Goal: Transaction & Acquisition: Purchase product/service

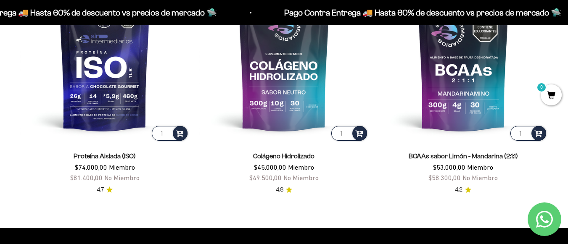
scroll to position [610, 0]
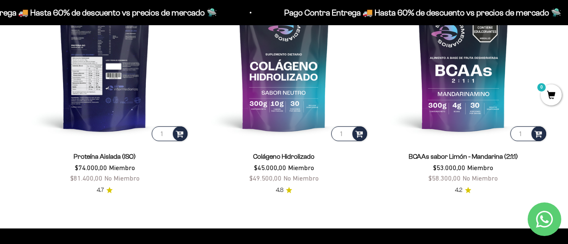
click at [112, 67] on img at bounding box center [104, 58] width 169 height 169
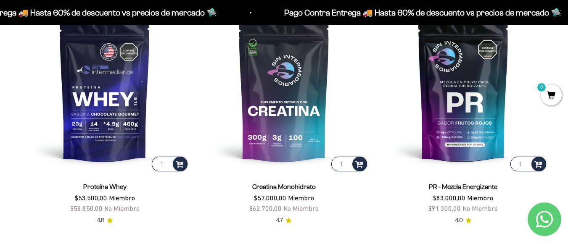
scroll to position [337, 0]
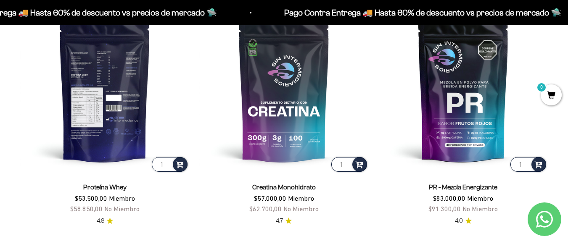
click at [118, 95] on img at bounding box center [104, 88] width 169 height 169
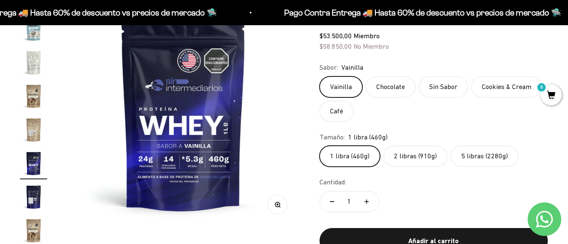
click at [493, 164] on label "5 libras (2280g)" at bounding box center [485, 156] width 68 height 21
click at [320, 146] on input "5 libras (2280g)" at bounding box center [319, 145] width 0 height 0
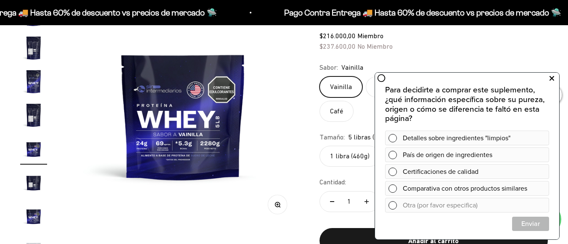
click at [554, 78] on icon at bounding box center [551, 78] width 5 height 11
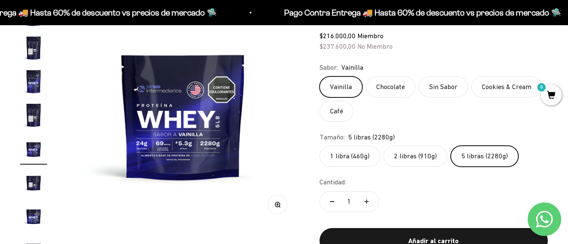
click at [39, 82] on img "Ir al artículo 8" at bounding box center [33, 81] width 27 height 27
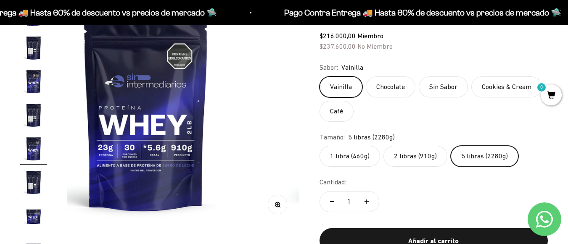
scroll to position [0, 1659]
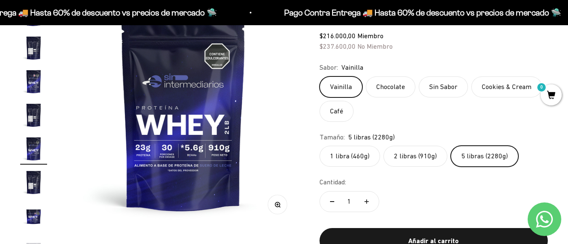
click at [437, 88] on label "Sin Sabor" at bounding box center [443, 87] width 49 height 21
click at [320, 77] on input "Sin Sabor" at bounding box center [319, 76] width 0 height 0
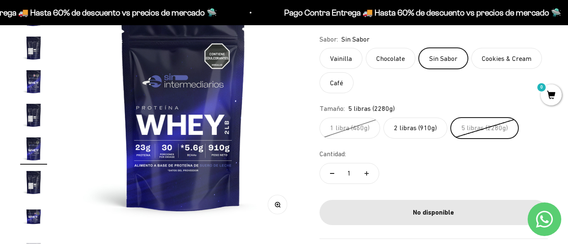
click at [391, 51] on label "Chocolate" at bounding box center [391, 58] width 50 height 21
click at [320, 48] on input "Chocolate" at bounding box center [319, 48] width 0 height 0
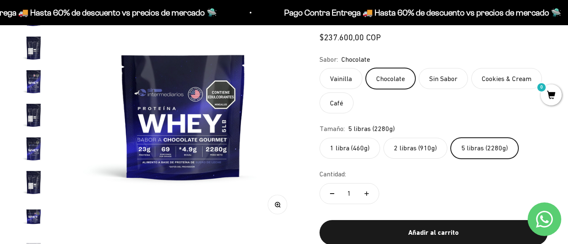
scroll to position [217, 0]
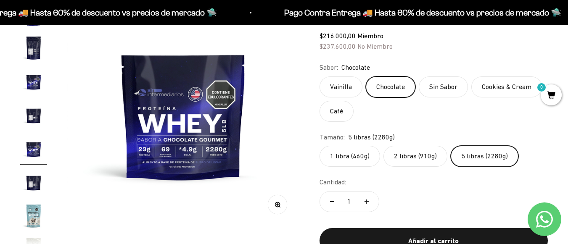
click at [336, 108] on label "Café" at bounding box center [337, 111] width 34 height 21
click at [320, 77] on input "Café" at bounding box center [319, 76] width 0 height 0
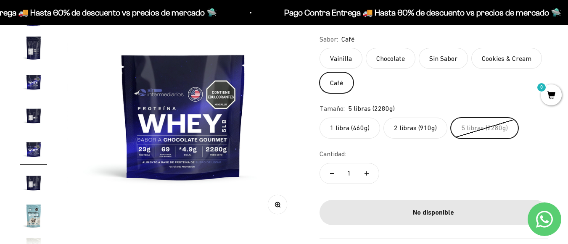
click at [453, 66] on label "Sin Sabor" at bounding box center [443, 58] width 49 height 21
click at [320, 48] on input "Sin Sabor" at bounding box center [319, 48] width 0 height 0
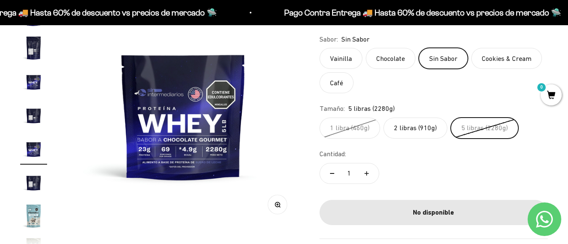
click at [332, 66] on label "Vainilla" at bounding box center [341, 58] width 43 height 21
click at [320, 48] on input "Vainilla" at bounding box center [319, 48] width 0 height 0
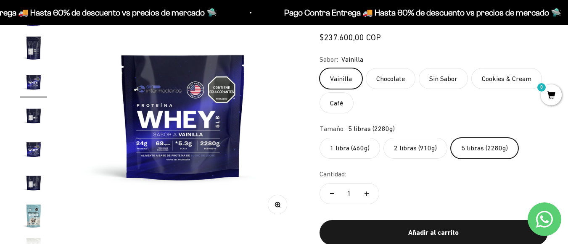
scroll to position [150, 0]
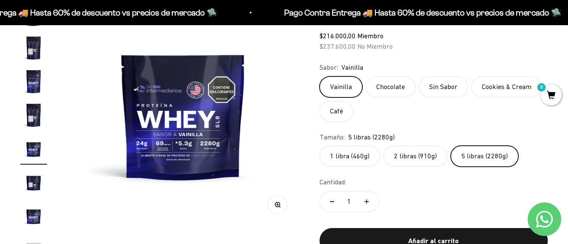
click at [386, 90] on label "Chocolate" at bounding box center [391, 87] width 50 height 21
click at [320, 77] on input "Chocolate" at bounding box center [319, 76] width 0 height 0
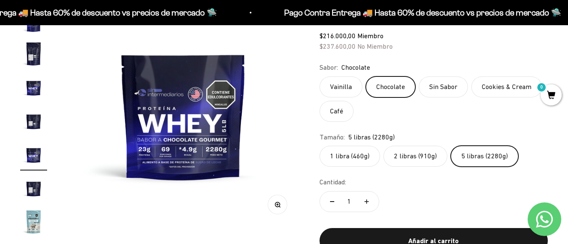
scroll to position [217, 0]
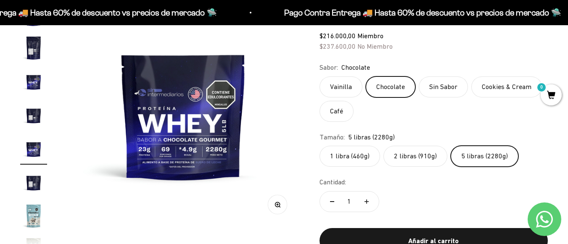
click at [349, 114] on label "Café" at bounding box center [337, 111] width 34 height 21
click at [320, 77] on input "Café" at bounding box center [319, 76] width 0 height 0
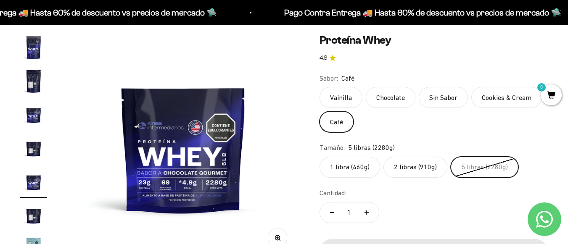
scroll to position [78, 0]
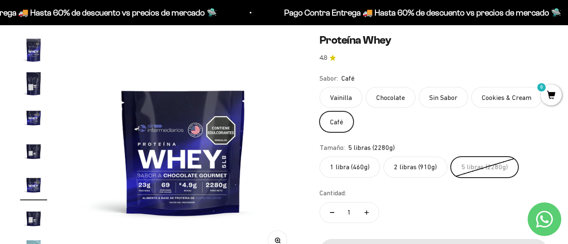
click at [504, 100] on label "Cookies & Cream" at bounding box center [506, 97] width 71 height 21
click at [320, 87] on input "Cookies & Cream" at bounding box center [319, 87] width 0 height 0
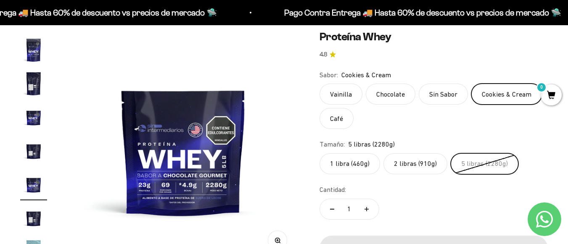
scroll to position [111, 0]
